Goal: Information Seeking & Learning: Learn about a topic

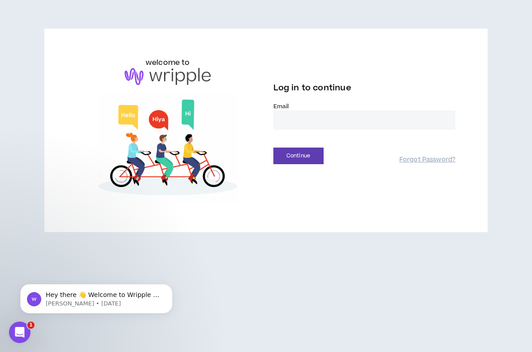
click at [310, 123] on input "email" at bounding box center [364, 120] width 182 height 19
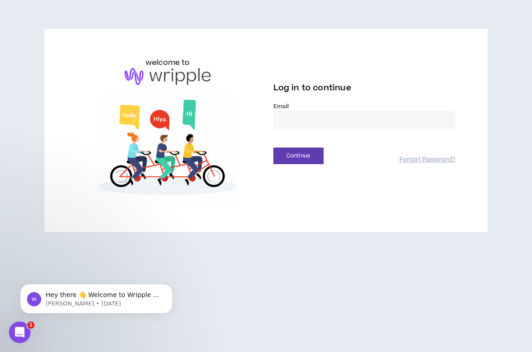
type input "**********"
click at [311, 158] on button "Continue" at bounding box center [298, 156] width 50 height 17
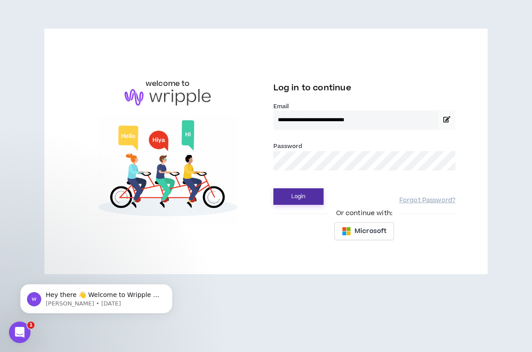
click at [301, 198] on button "Login" at bounding box center [298, 197] width 50 height 17
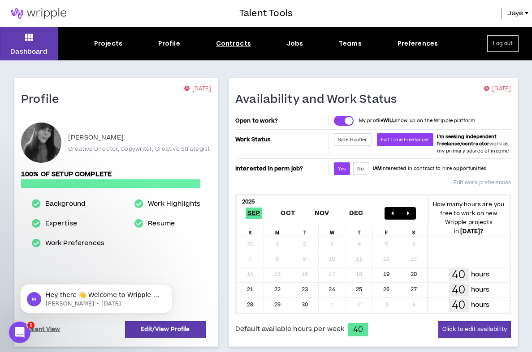
click at [227, 41] on div "Contracts" at bounding box center [233, 43] width 35 height 9
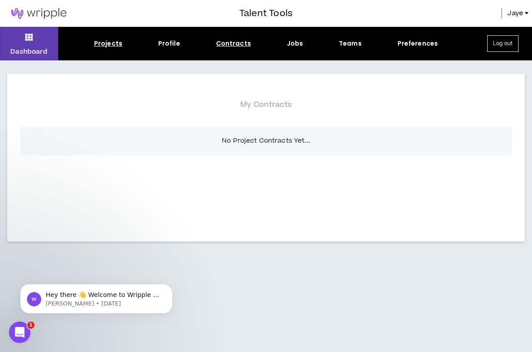
click at [116, 42] on div "Projects" at bounding box center [108, 43] width 28 height 9
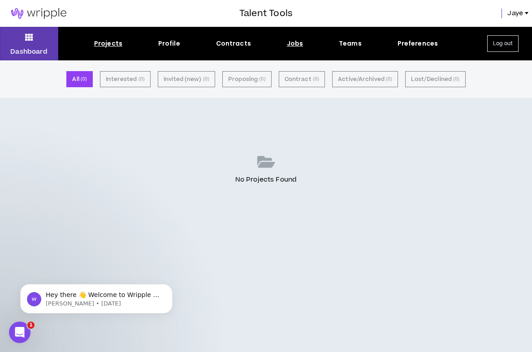
click at [299, 43] on div "Jobs" at bounding box center [295, 43] width 17 height 9
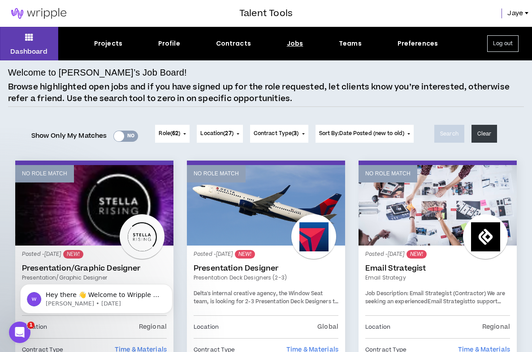
click at [120, 137] on div at bounding box center [119, 136] width 10 height 10
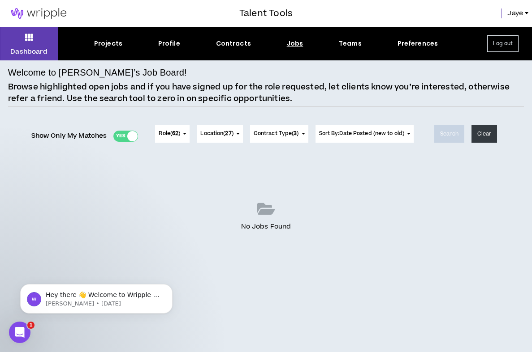
click at [170, 134] on span "Role ( 62 )" at bounding box center [169, 134] width 21 height 8
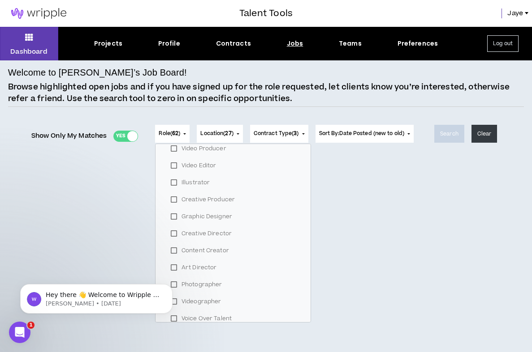
scroll to position [223, 0]
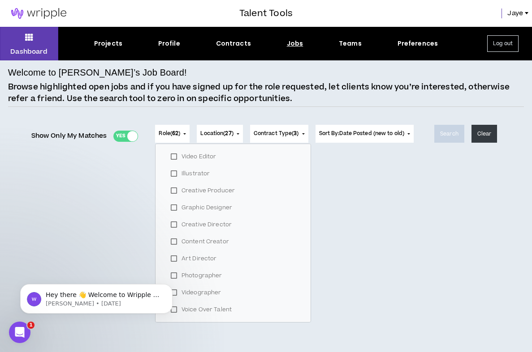
click at [222, 223] on label "Creative Director" at bounding box center [232, 224] width 133 height 13
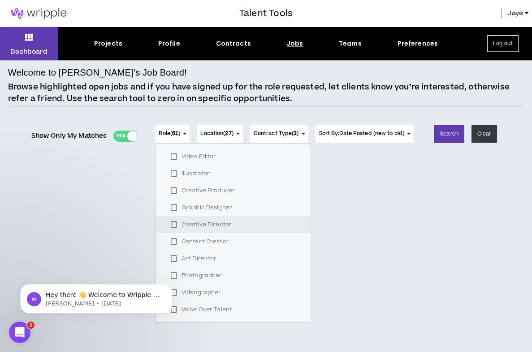
click at [222, 223] on label "Creative Director" at bounding box center [232, 224] width 133 height 13
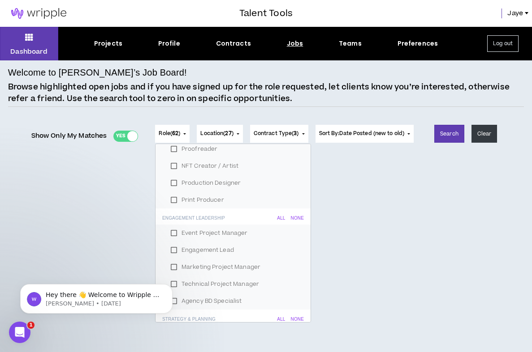
scroll to position [436, 0]
click at [446, 133] on button "Search" at bounding box center [449, 134] width 30 height 18
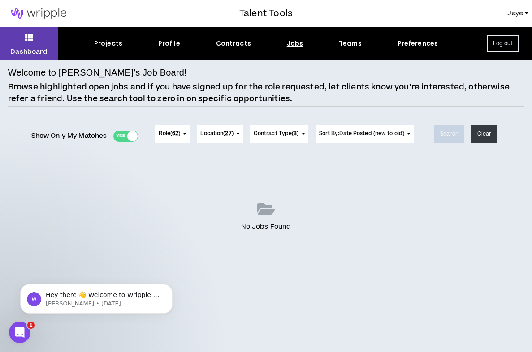
click at [128, 136] on div at bounding box center [132, 136] width 10 height 10
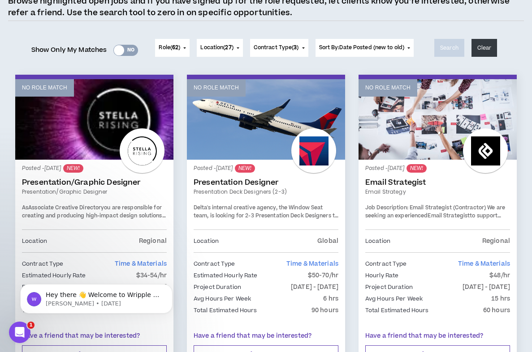
scroll to position [0, 0]
